Goal: Find specific page/section: Find specific page/section

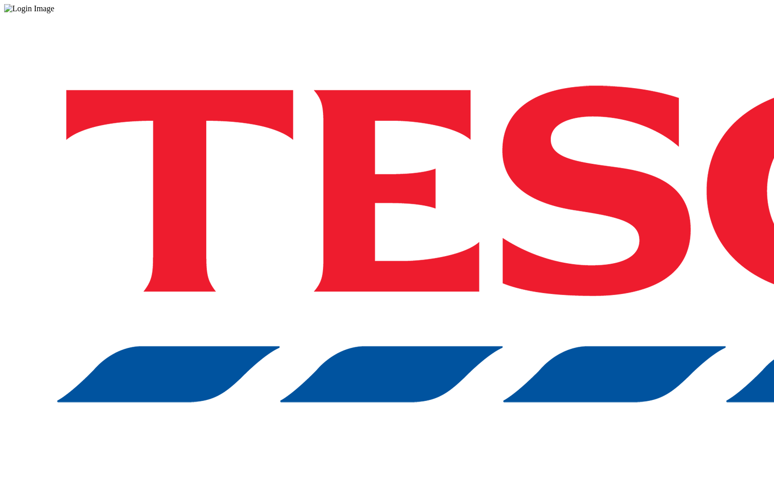
click at [531, 266] on div "Log in to the Spectra’s dashboard using Tesco’s credentials. If you don’t have …" at bounding box center [386, 267] width 765 height 509
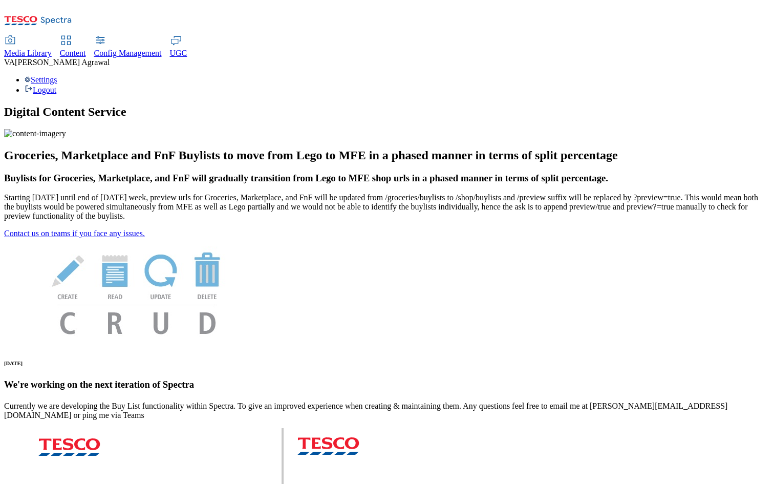
click at [86, 49] on div "Content" at bounding box center [73, 53] width 26 height 9
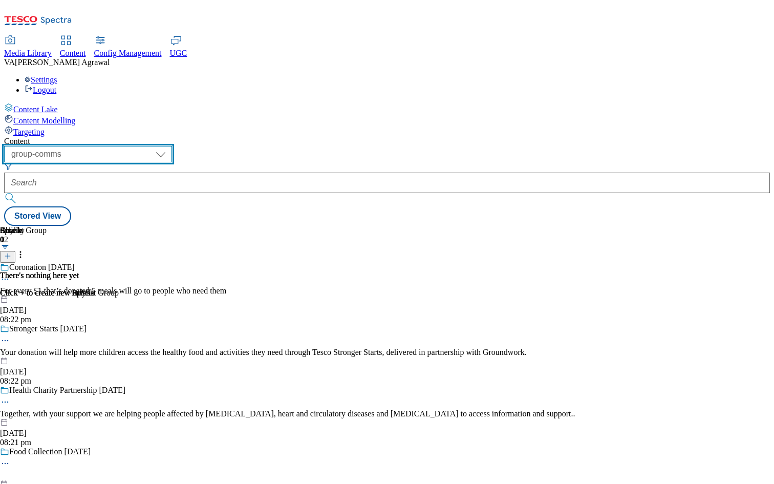
click at [172, 146] on select "dotcom-cz dotcom-hu dotcom-sk fnf-uk ghs-roi ghs-uk group-comms ighs-cz ighs-hu…" at bounding box center [88, 154] width 168 height 16
select select "ghs-uk"
click at [133, 146] on select "dotcom-cz dotcom-hu dotcom-sk fnf-uk ghs-roi ghs-uk group-comms ighs-cz ighs-hu…" at bounding box center [88, 154] width 168 height 16
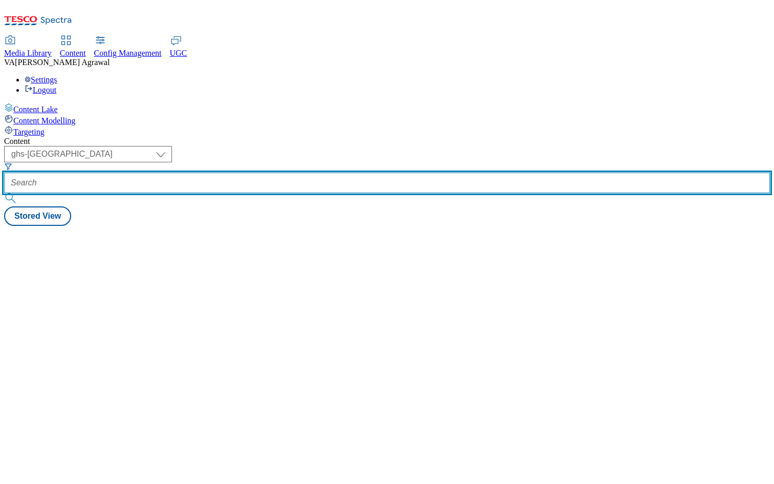
click at [305, 172] on input "text" at bounding box center [386, 182] width 765 height 20
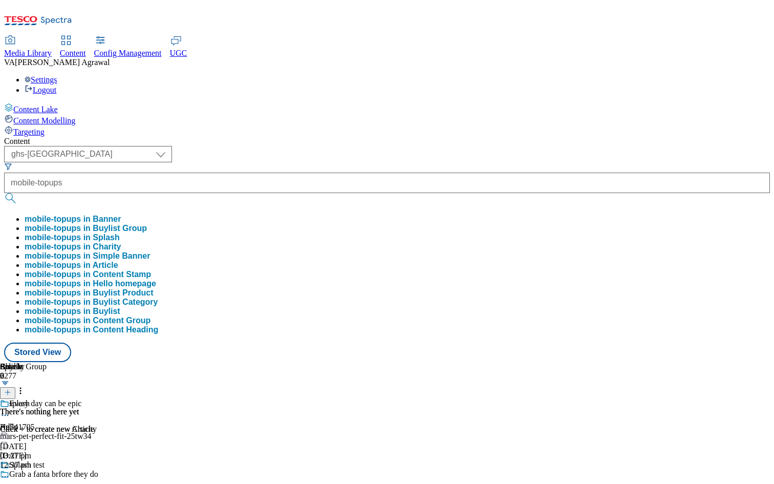
click at [147, 224] on button "mobile-topups in Buylist Group" at bounding box center [86, 228] width 122 height 9
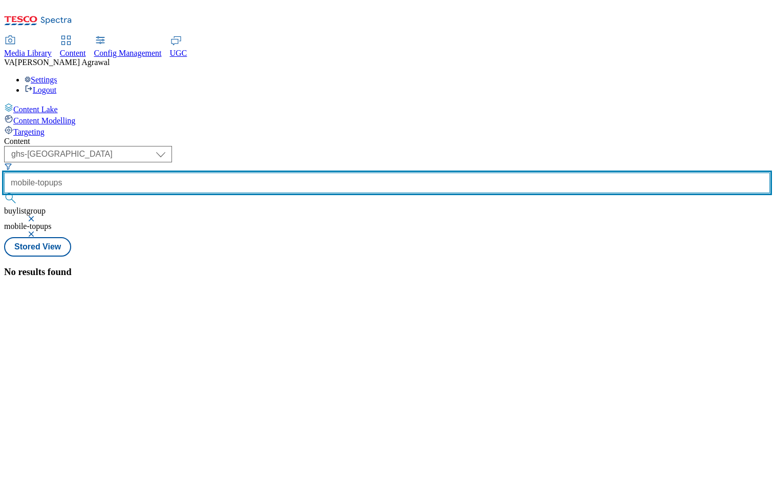
click at [321, 172] on input "mobile-topups" at bounding box center [386, 182] width 765 height 20
type input "mobile"
click at [4, 193] on button "submit" at bounding box center [11, 198] width 14 height 10
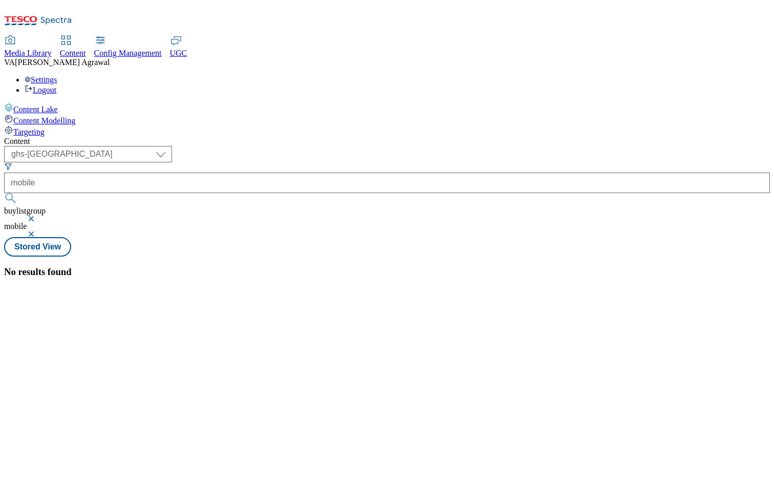
click at [37, 231] on button "button" at bounding box center [32, 234] width 10 height 6
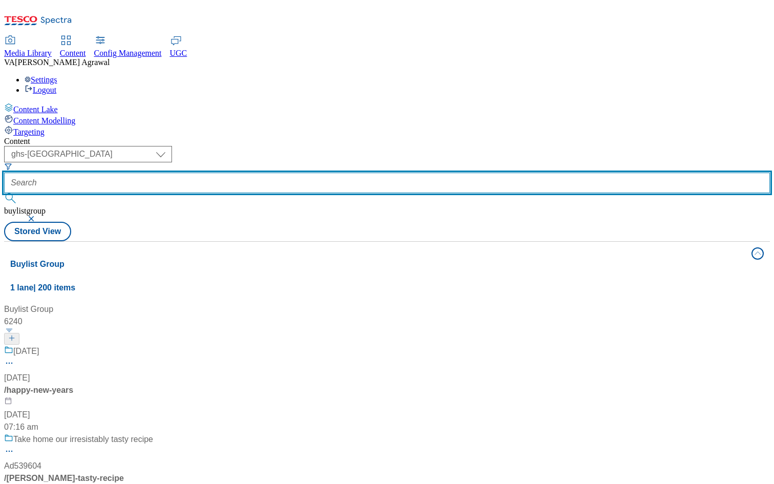
click at [293, 172] on input "text" at bounding box center [386, 182] width 765 height 20
click at [322, 172] on input "text" at bounding box center [386, 182] width 765 height 20
type input "tesco-mobile"
click at [4, 193] on button "submit" at bounding box center [11, 198] width 14 height 10
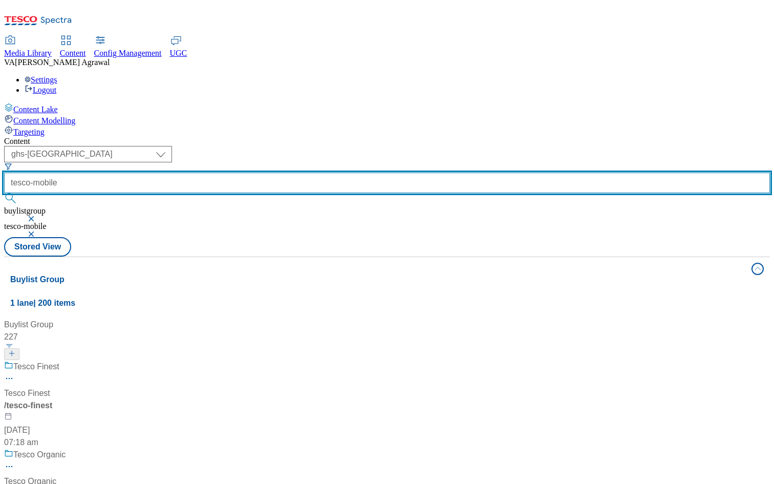
scroll to position [668, 0]
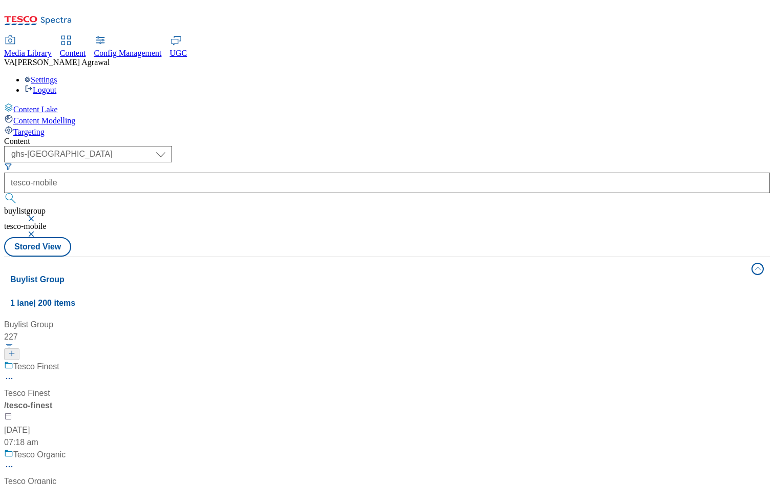
click at [37, 215] on button "button" at bounding box center [32, 218] width 10 height 6
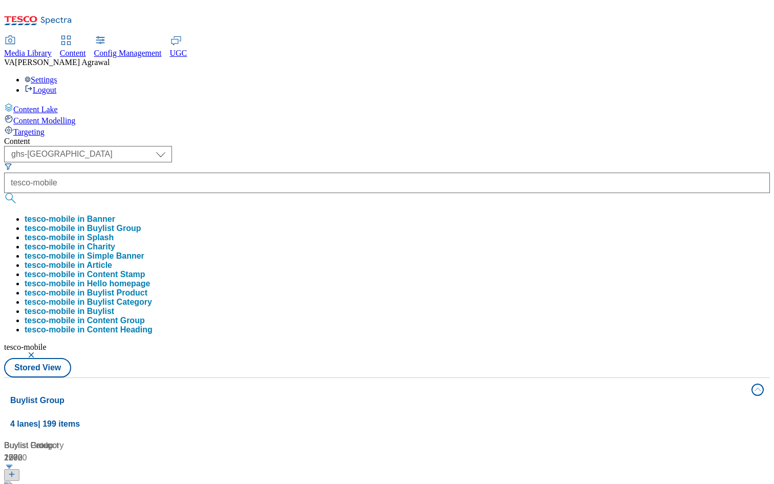
click at [114, 307] on button "tesco-mobile in Buylist" at bounding box center [70, 311] width 90 height 9
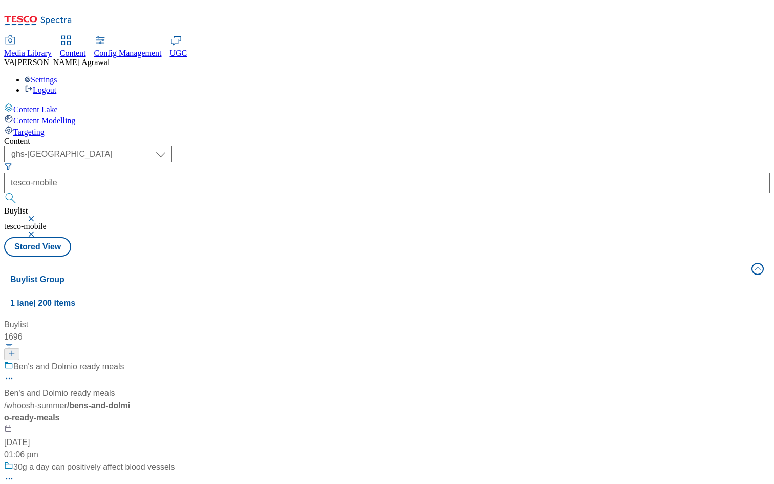
scroll to position [1508, 0]
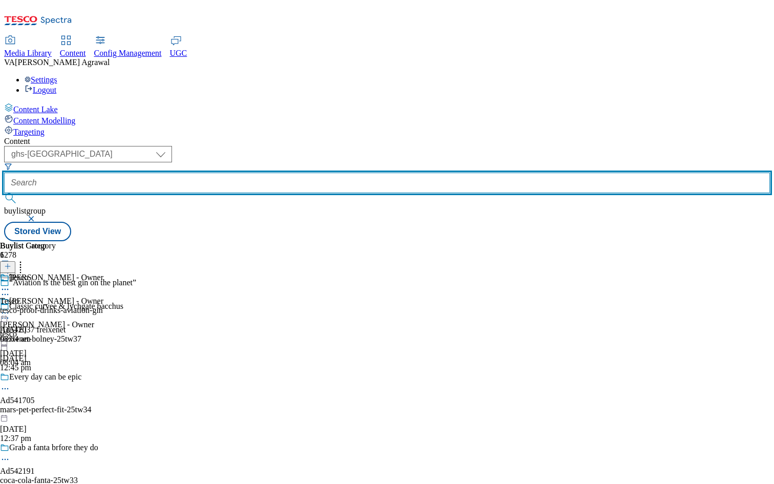
click at [305, 172] on input "text" at bounding box center [386, 182] width 765 height 20
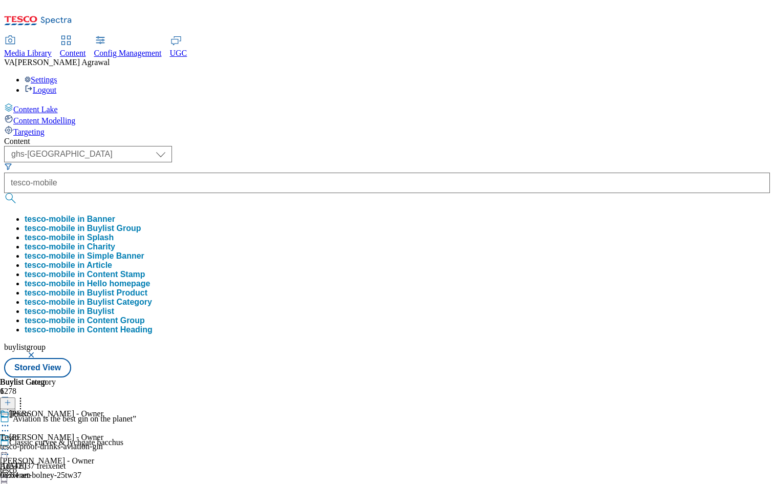
click at [114, 307] on button "tesco-mobile in Buylist" at bounding box center [70, 311] width 90 height 9
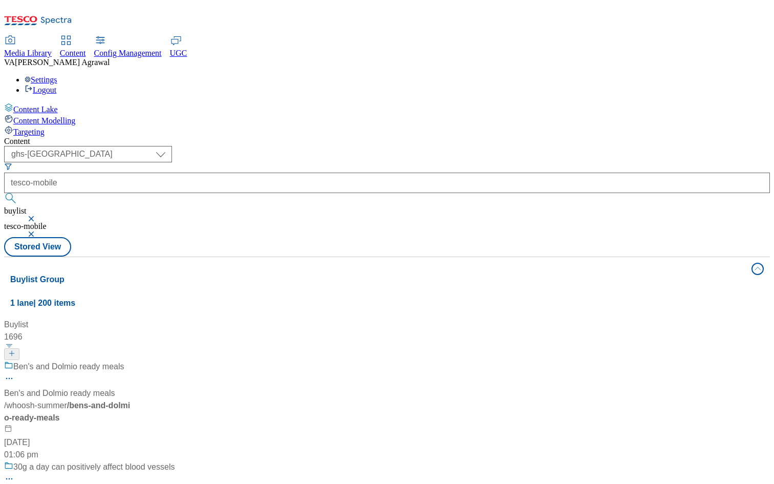
scroll to position [1516, 0]
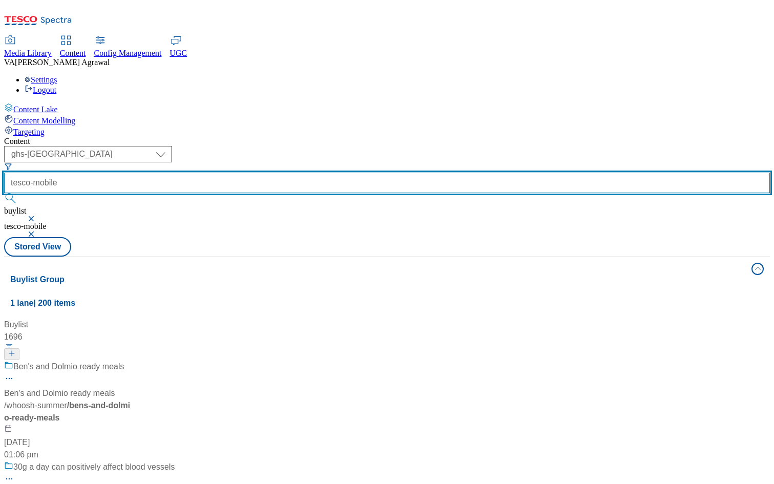
click at [318, 172] on input "tesco-mobile" at bounding box center [386, 182] width 765 height 20
type input "voxi"
click at [4, 193] on button "submit" at bounding box center [11, 198] width 14 height 10
